Goal: Check status: Check status

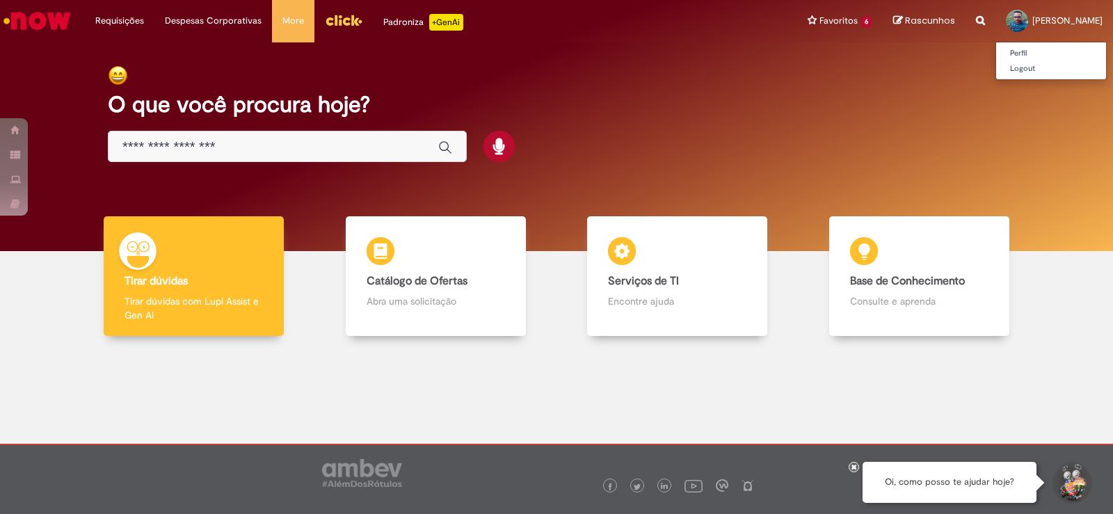
click at [1033, 17] on span "[PERSON_NAME]" at bounding box center [1068, 21] width 70 height 12
click at [1008, 22] on div at bounding box center [1017, 21] width 22 height 22
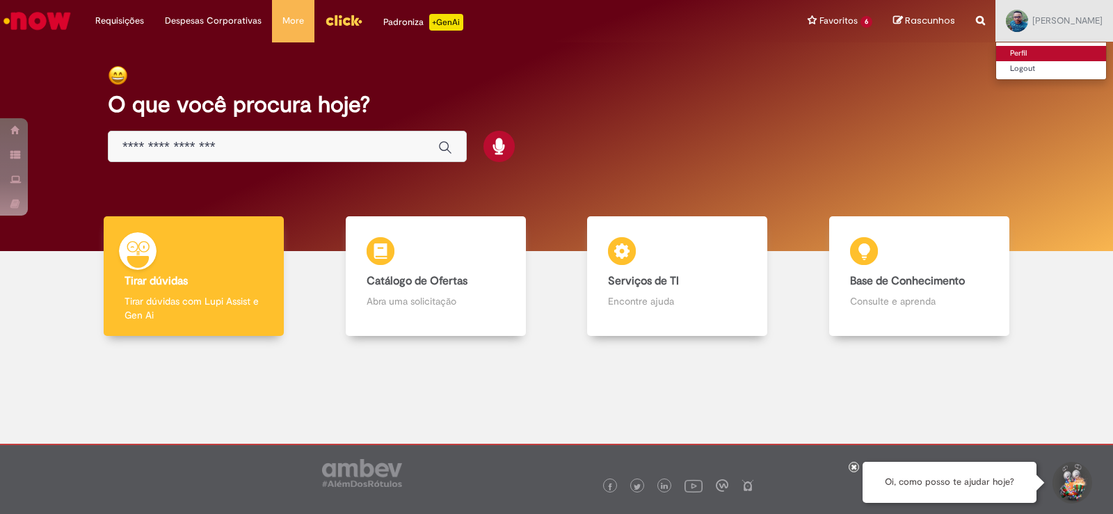
click at [1017, 48] on link "Perfil" at bounding box center [1051, 53] width 110 height 15
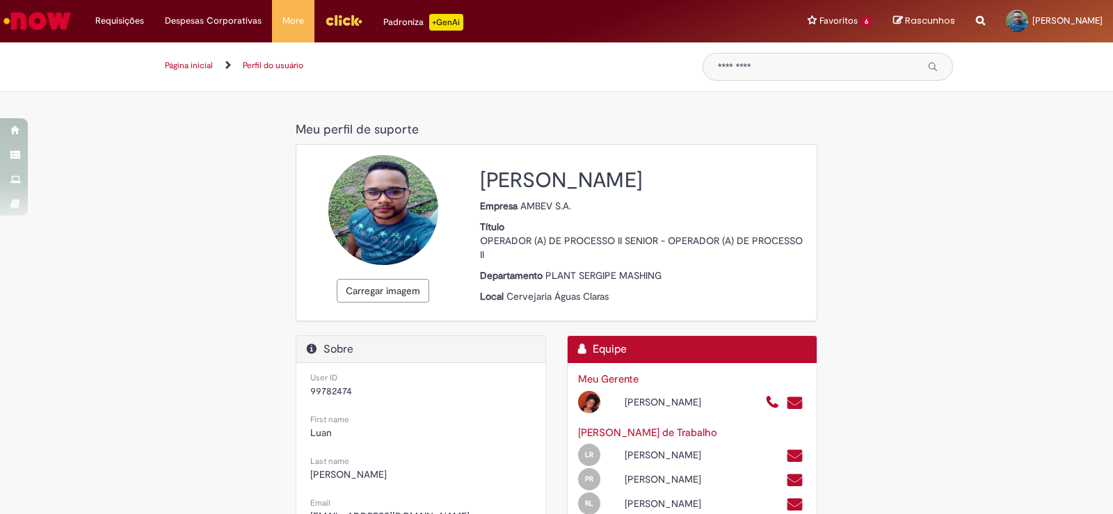
click at [196, 69] on link "Página inicial" at bounding box center [189, 65] width 48 height 11
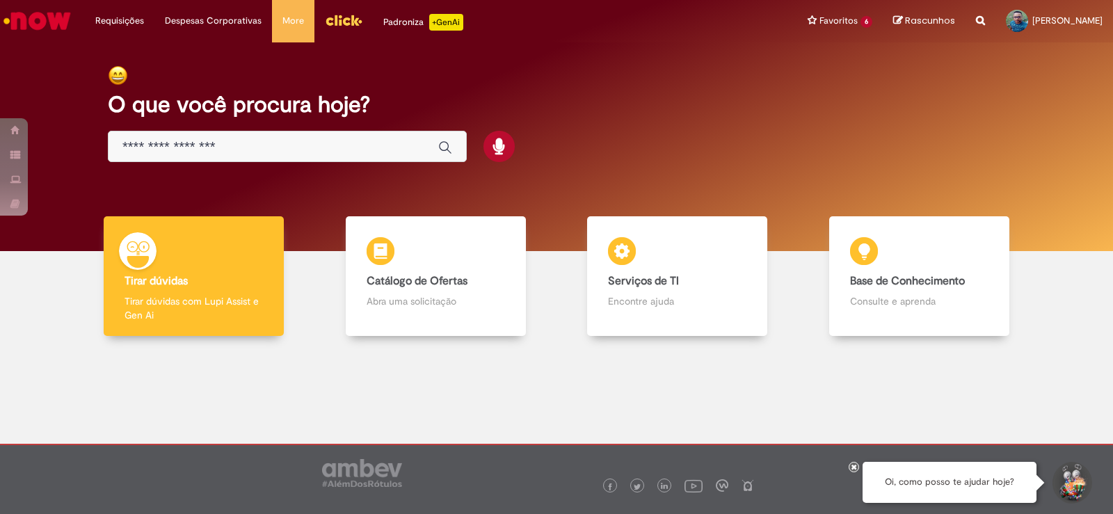
scroll to position [7, 0]
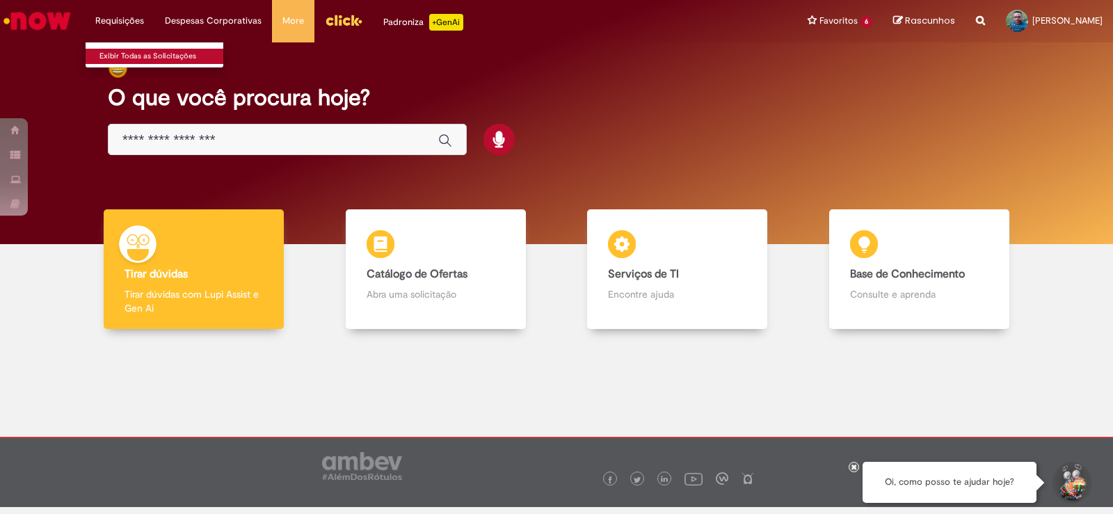
click at [135, 57] on link "Exibir Todas as Solicitações" at bounding box center [162, 56] width 153 height 15
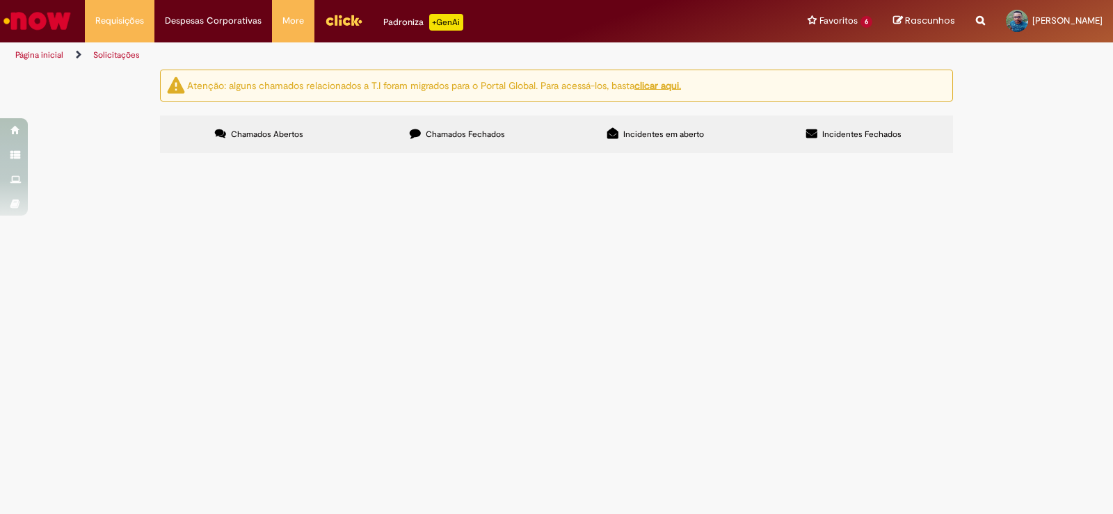
click at [299, 140] on label "Chamados Abertos" at bounding box center [259, 135] width 198 height 38
click at [454, 138] on span "Chamados Fechados" at bounding box center [465, 134] width 79 height 11
click at [649, 139] on span "Incidentes em aberto" at bounding box center [663, 134] width 81 height 11
click at [848, 134] on span "Incidentes Fechados" at bounding box center [862, 134] width 79 height 11
click at [275, 122] on label "Chamados Abertos" at bounding box center [259, 135] width 198 height 38
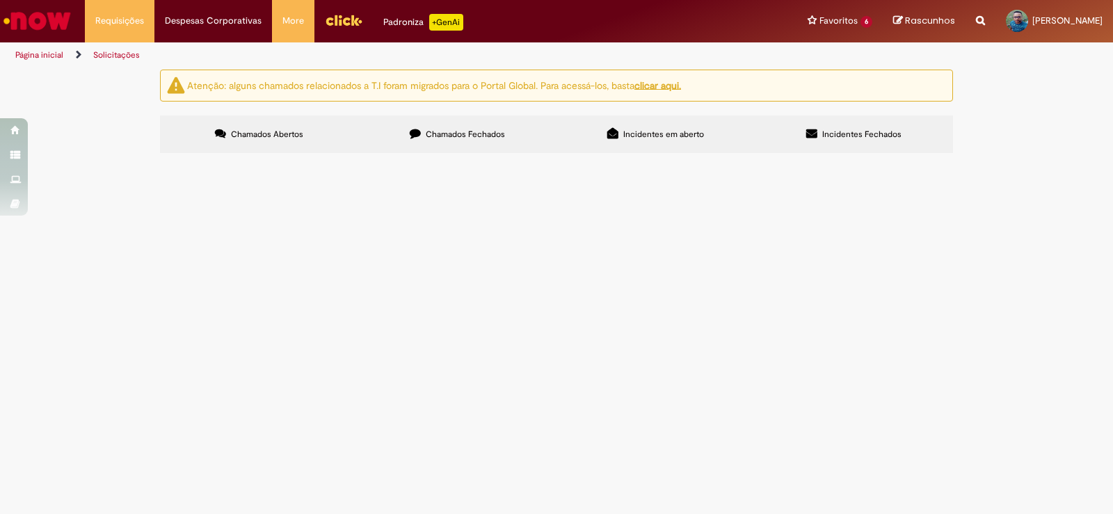
click at [0, 0] on button at bounding box center [0, 0] width 0 height 0
